Goal: Information Seeking & Learning: Learn about a topic

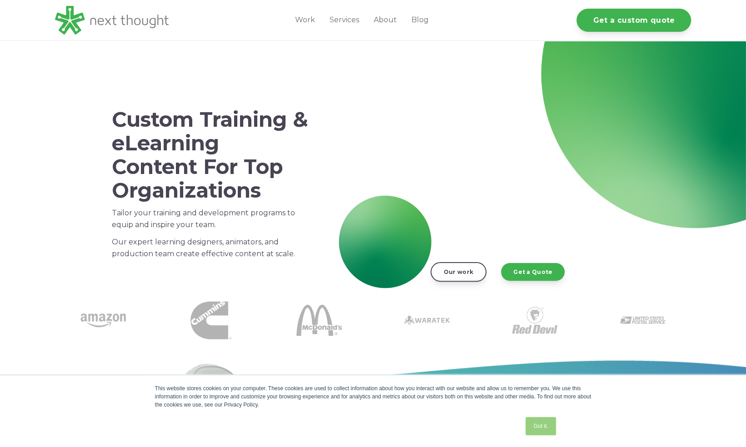
click at [540, 428] on link "Got it." at bounding box center [540, 426] width 30 height 18
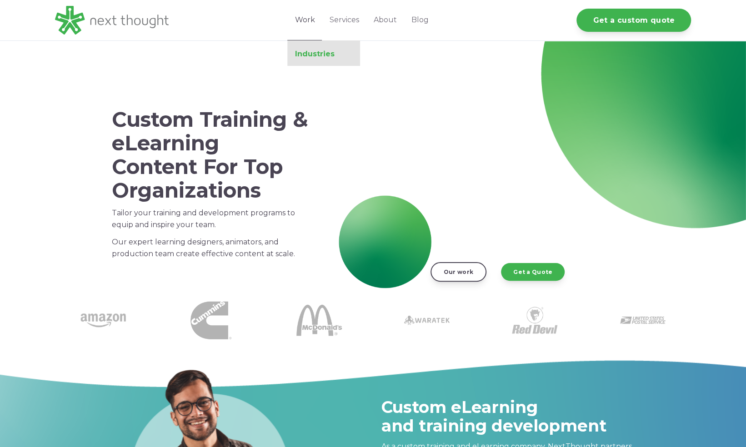
click at [308, 55] on link "Industries" at bounding box center [323, 54] width 73 height 9
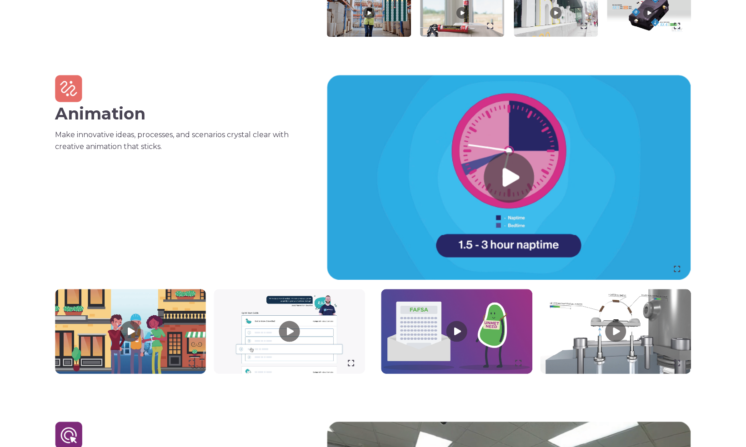
scroll to position [588, 0]
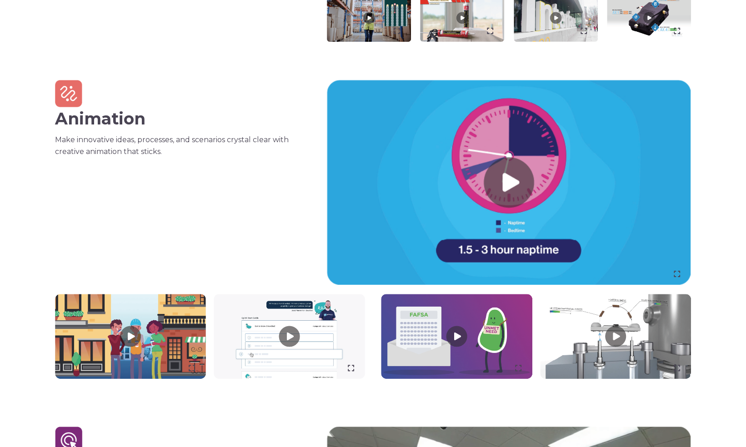
click at [456, 346] on link at bounding box center [456, 336] width 151 height 85
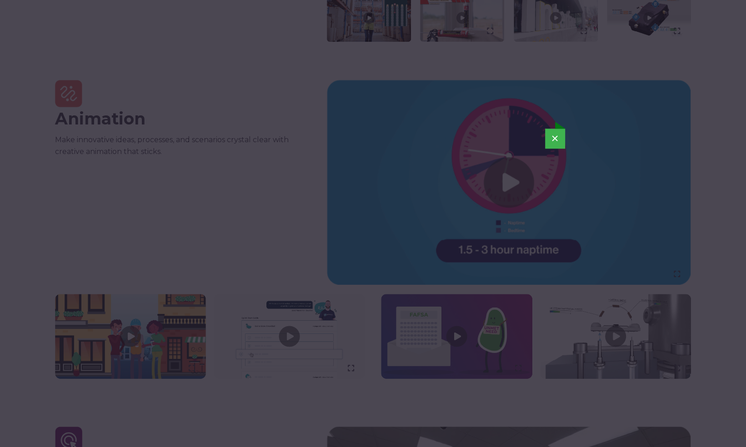
click at [555, 139] on button "×" at bounding box center [555, 139] width 20 height 20
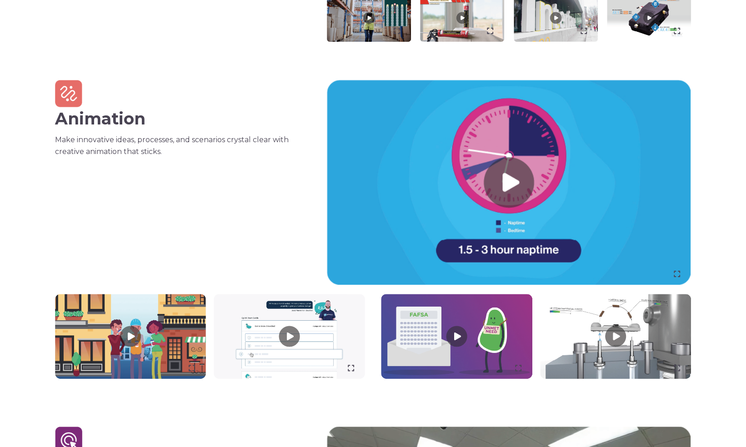
click at [130, 338] on link at bounding box center [130, 336] width 151 height 85
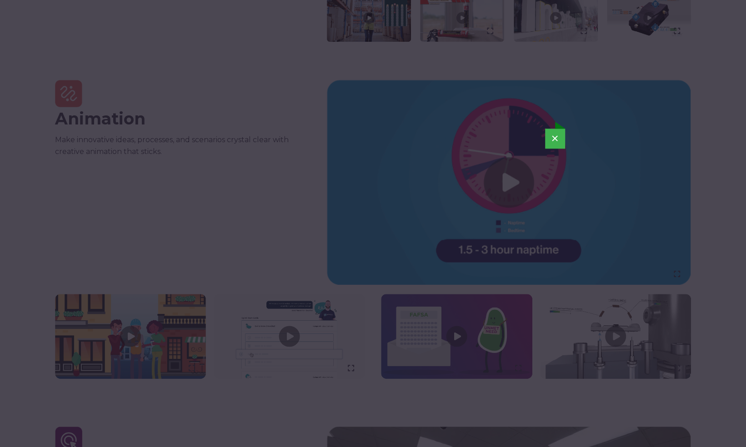
click at [551, 139] on button "×" at bounding box center [555, 139] width 20 height 20
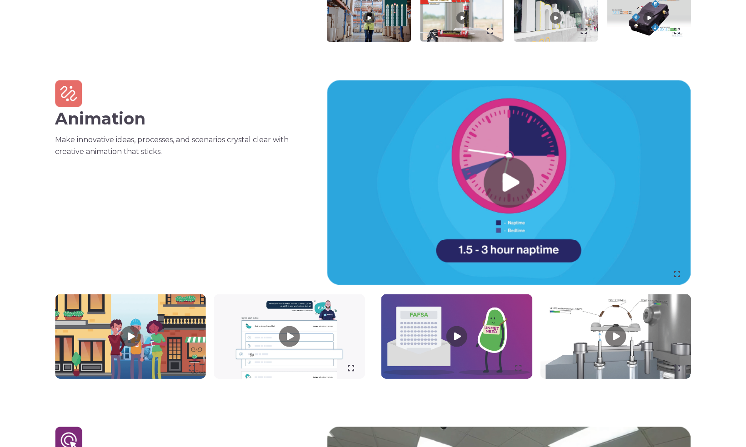
click at [294, 336] on link at bounding box center [289, 336] width 151 height 85
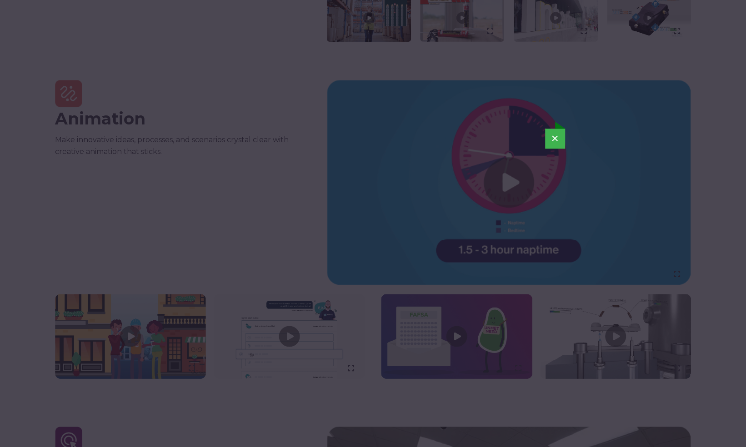
click at [553, 138] on button "×" at bounding box center [555, 139] width 20 height 20
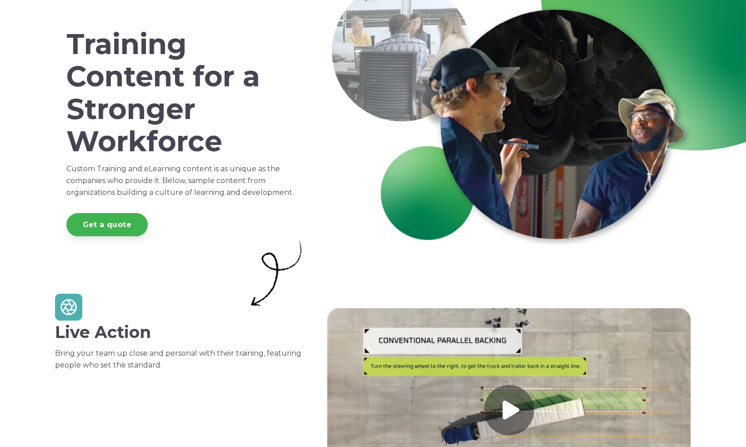
scroll to position [0, 0]
